Goal: Task Accomplishment & Management: Manage account settings

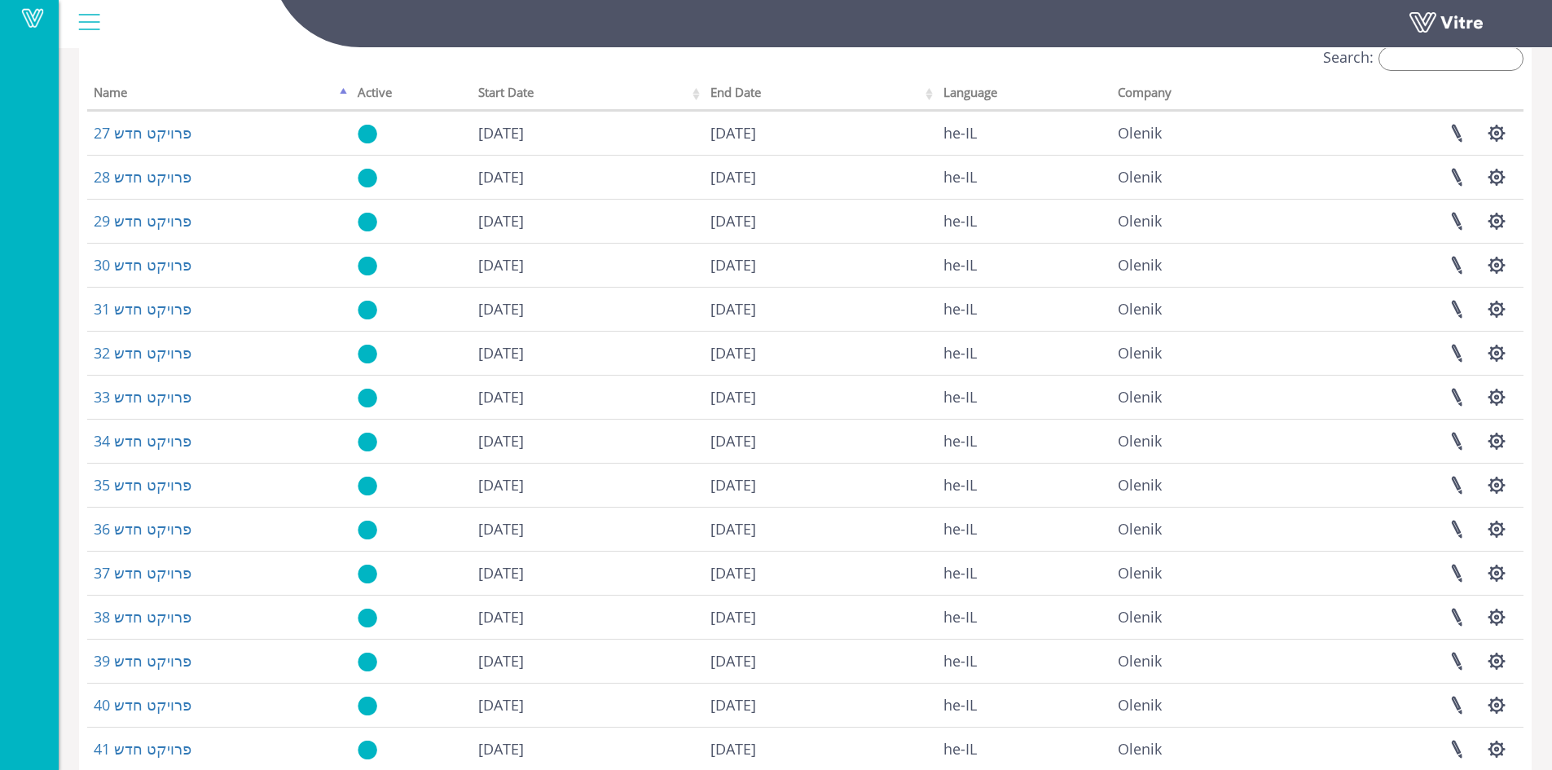
scroll to position [167, 0]
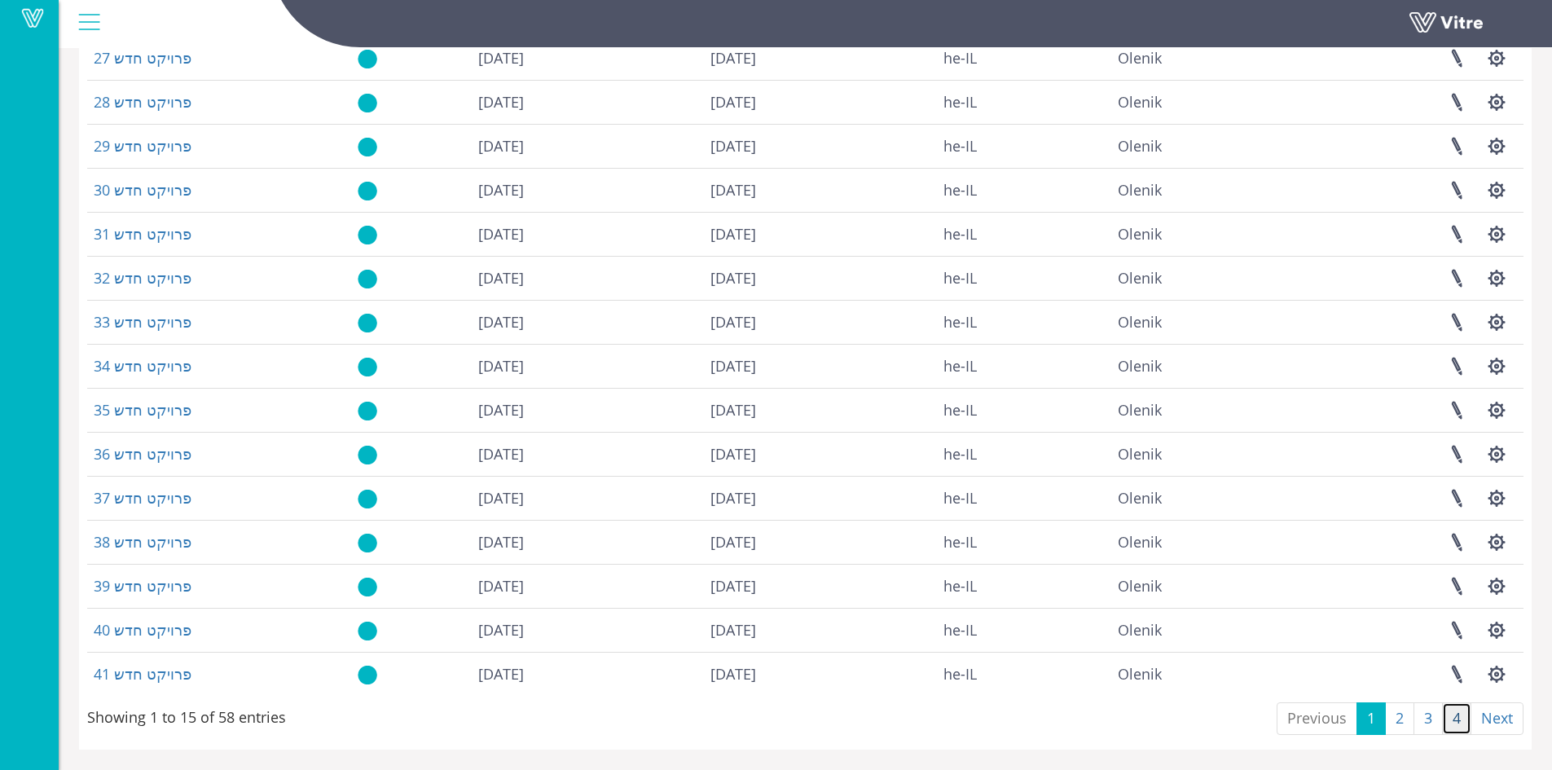
click at [1446, 719] on link "4" at bounding box center [1456, 718] width 29 height 33
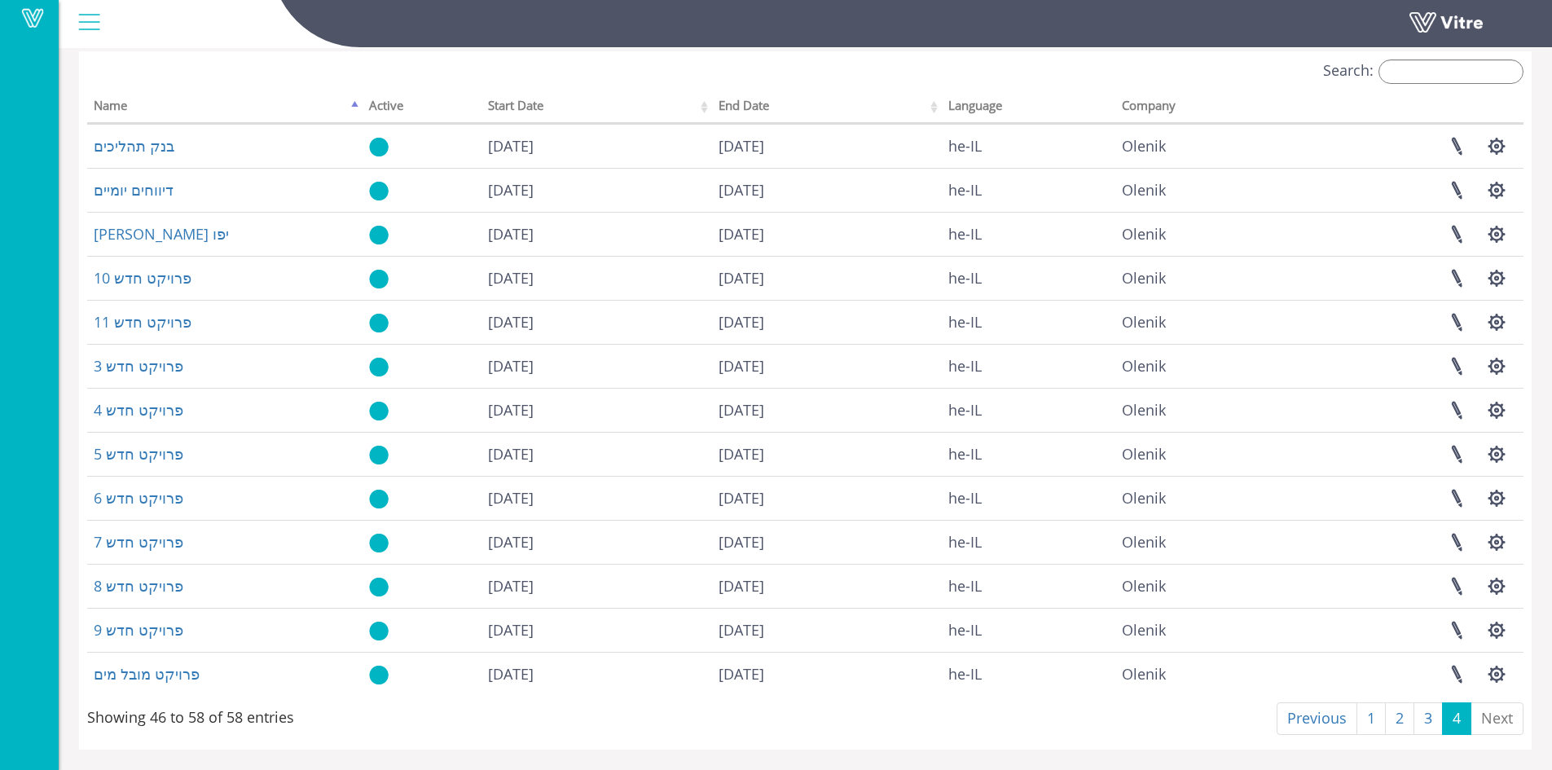
scroll to position [79, 0]
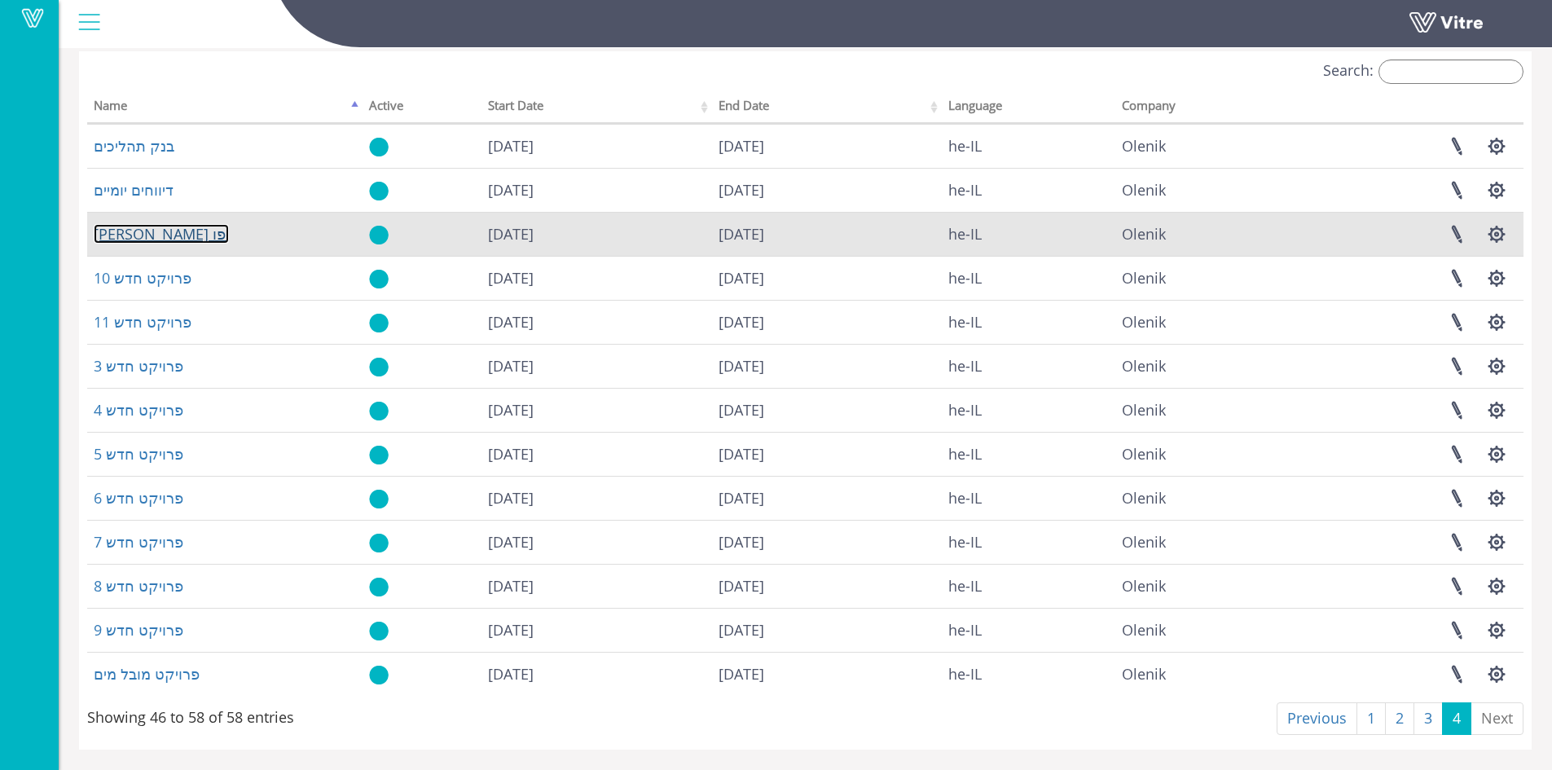
click at [132, 235] on link "[PERSON_NAME] יפו" at bounding box center [161, 234] width 135 height 20
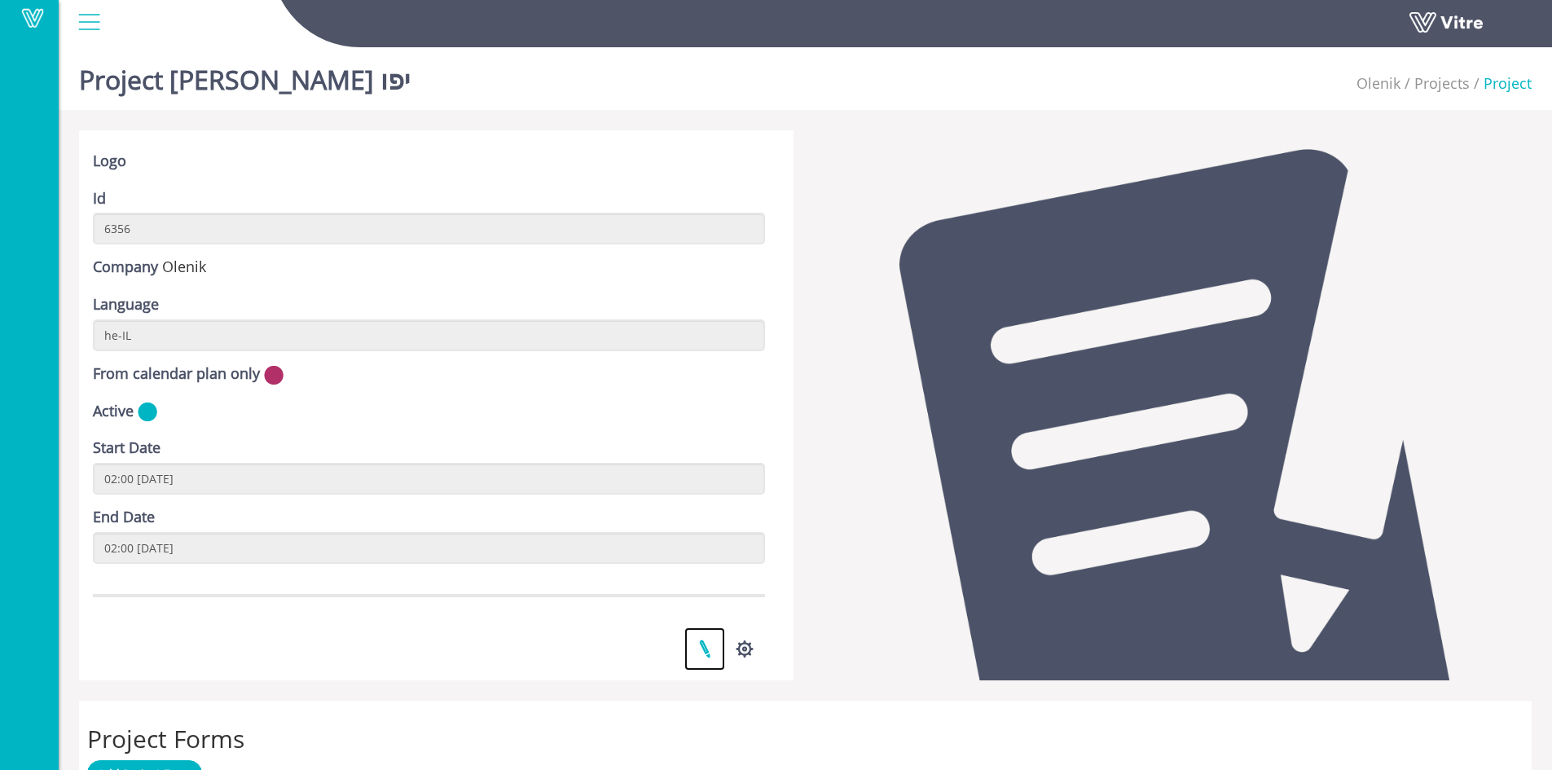
click at [705, 646] on link at bounding box center [704, 648] width 41 height 43
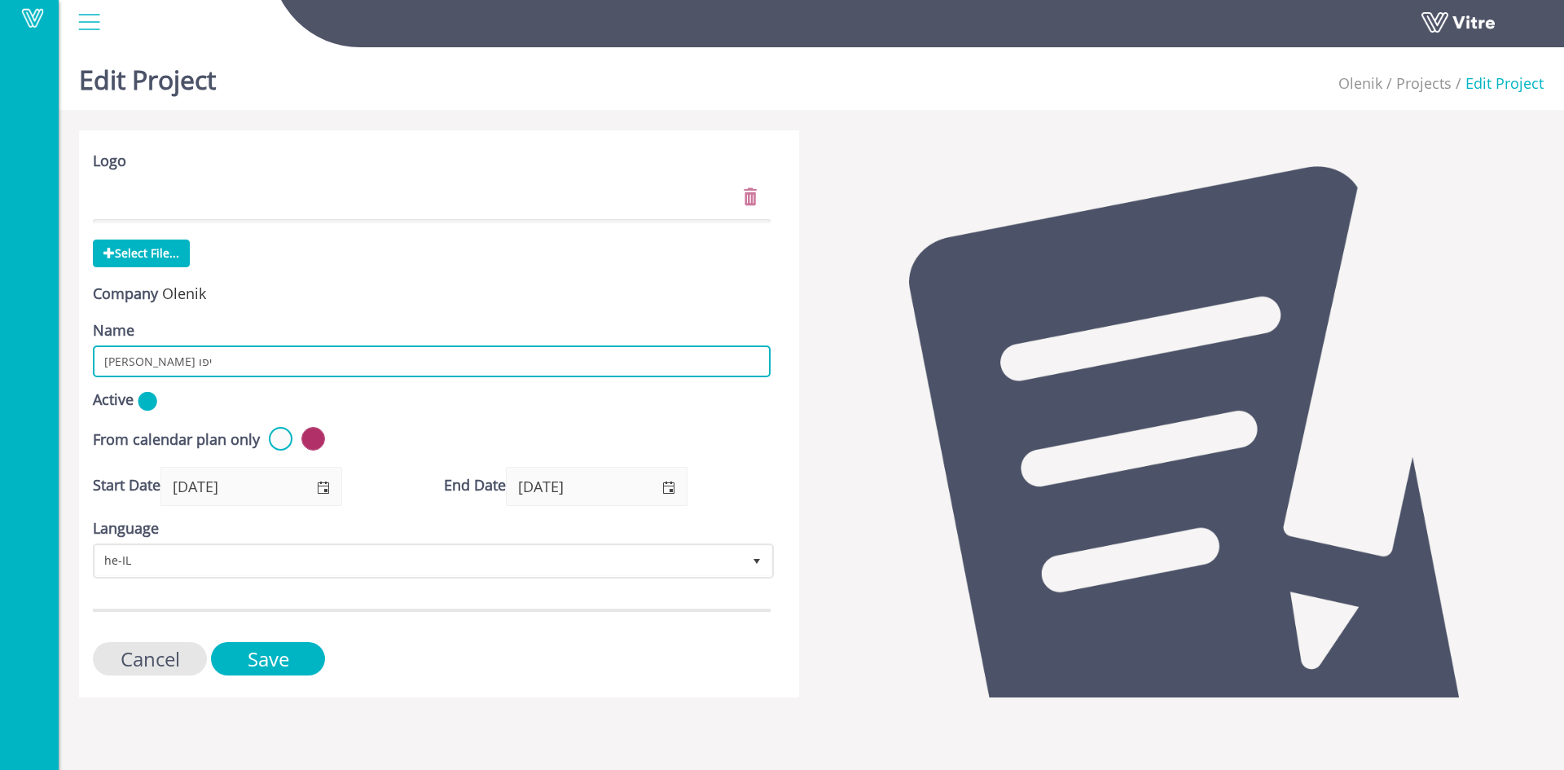
click at [173, 365] on input "מנדס פרנס יפו" at bounding box center [432, 361] width 678 height 32
drag, startPoint x: 173, startPoint y: 365, endPoint x: 103, endPoint y: 362, distance: 70.1
click at [103, 362] on input "מנדס פרנס יפו" at bounding box center [432, 361] width 678 height 32
paste input "[PERSON_NAME] - [PERSON_NAME] יפו"
type input "[PERSON_NAME] - [PERSON_NAME] יפו"
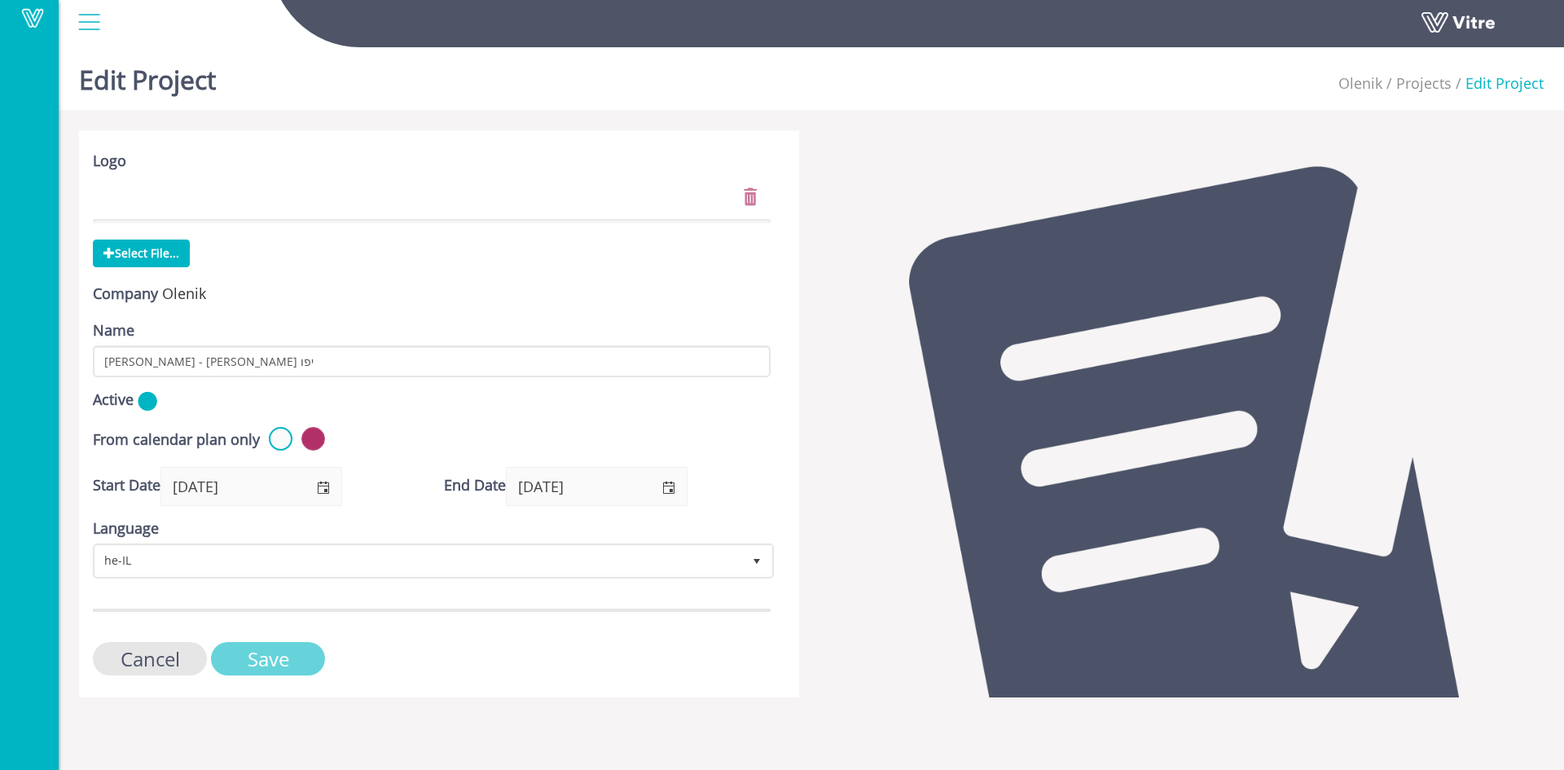
click at [303, 659] on input "Save" at bounding box center [268, 658] width 114 height 33
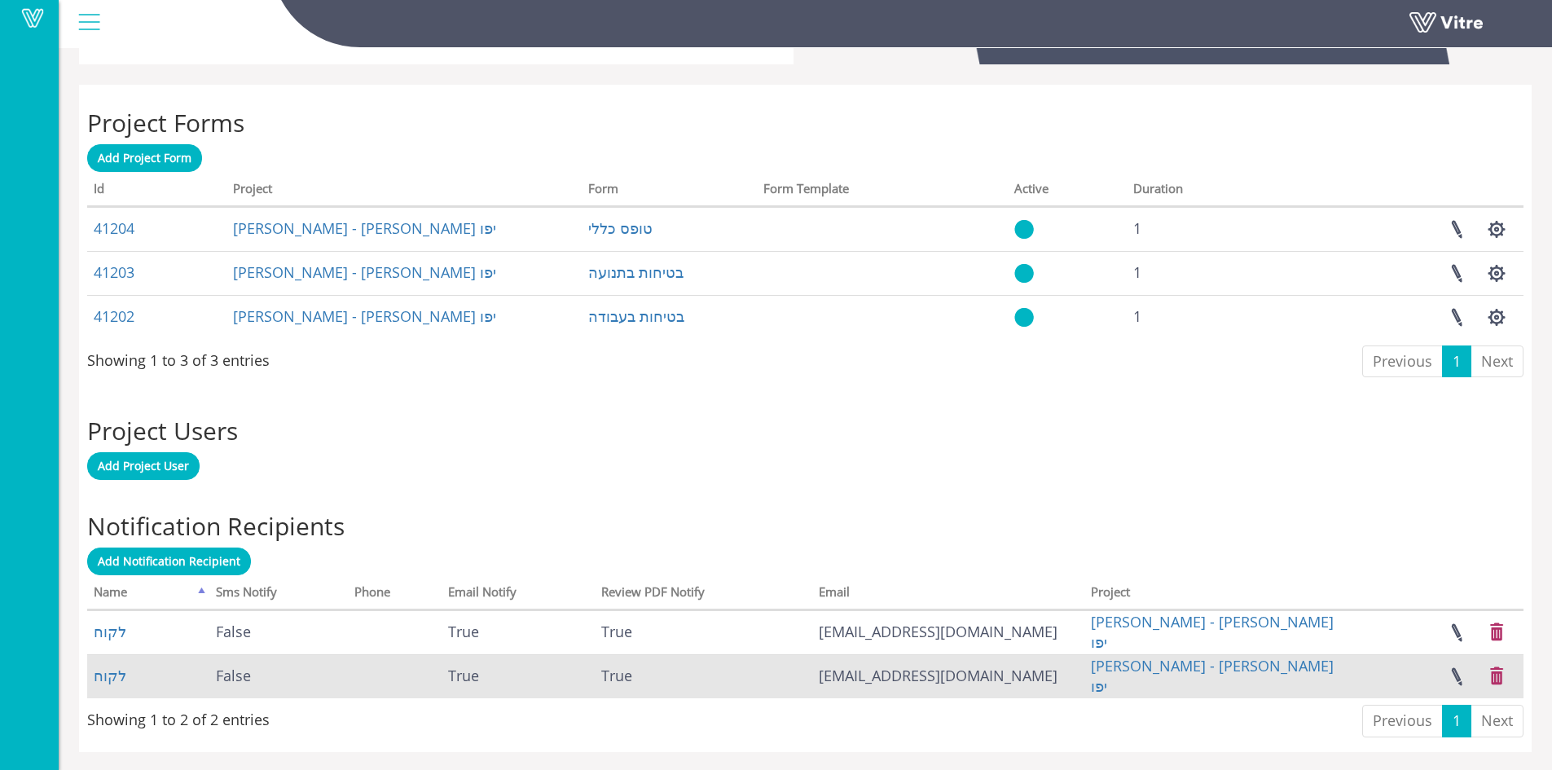
scroll to position [618, 0]
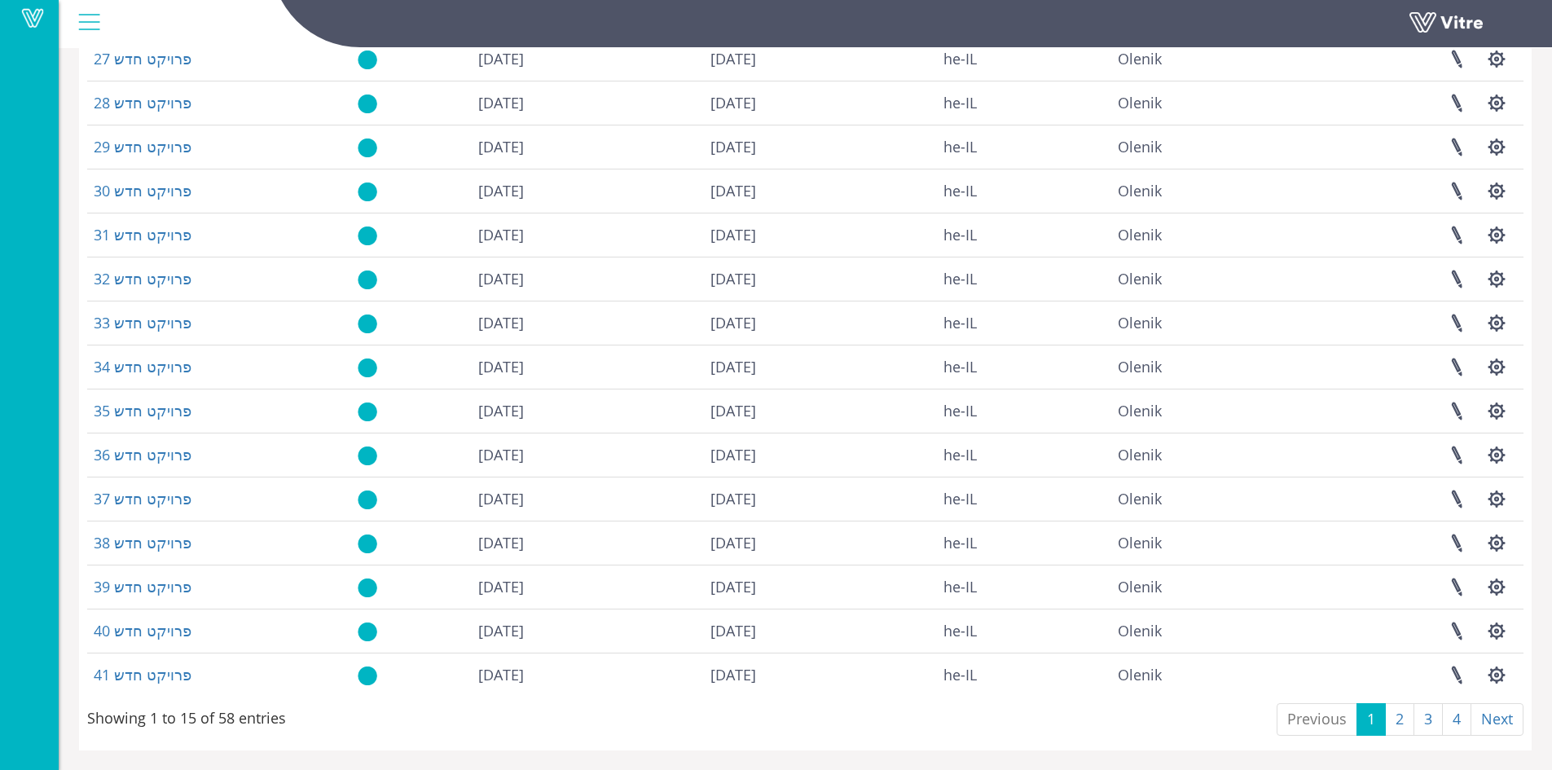
scroll to position [167, 0]
click at [1424, 722] on link "3" at bounding box center [1427, 718] width 29 height 33
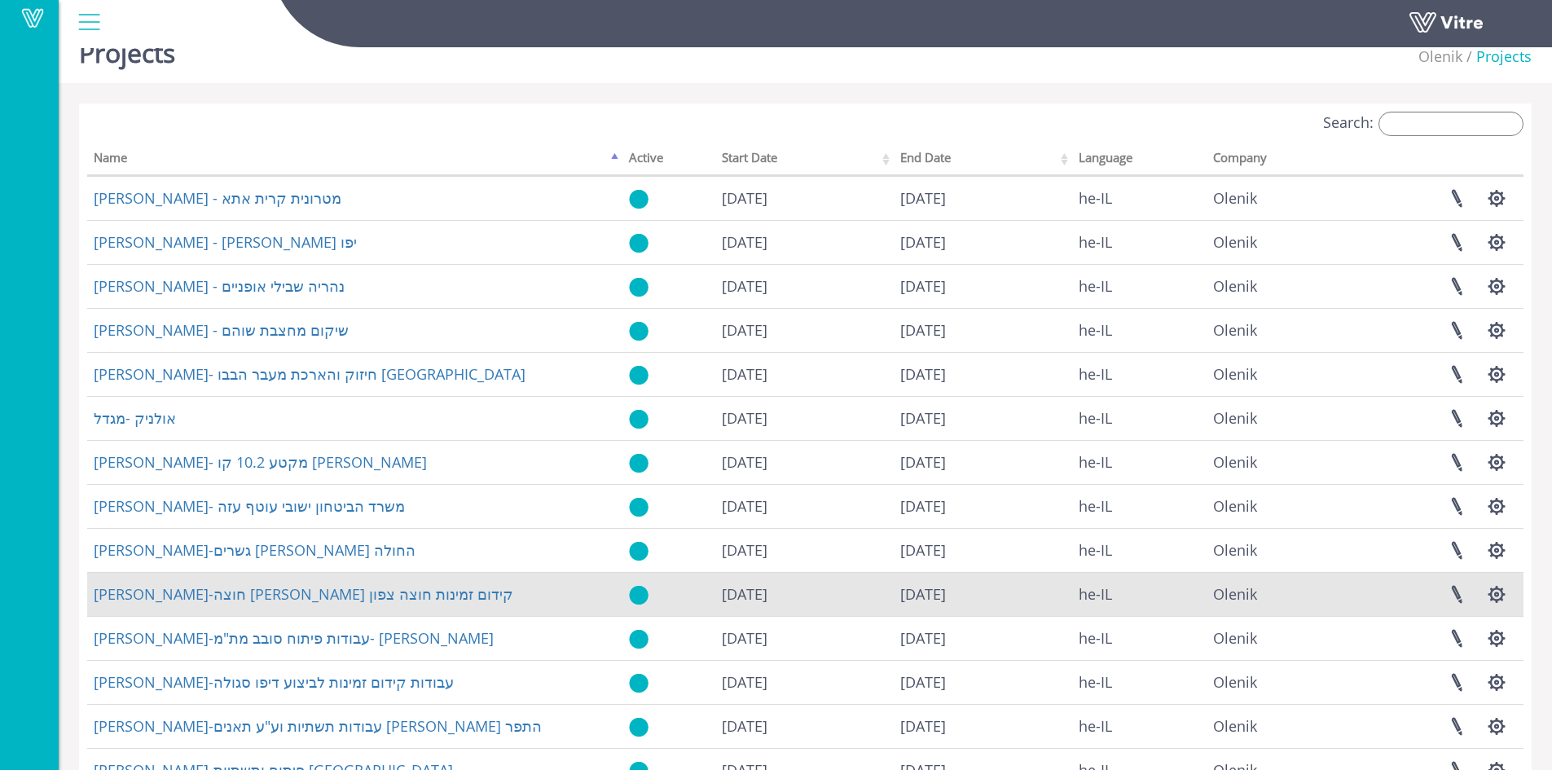
scroll to position [24, 0]
